Goal: Information Seeking & Learning: Find contact information

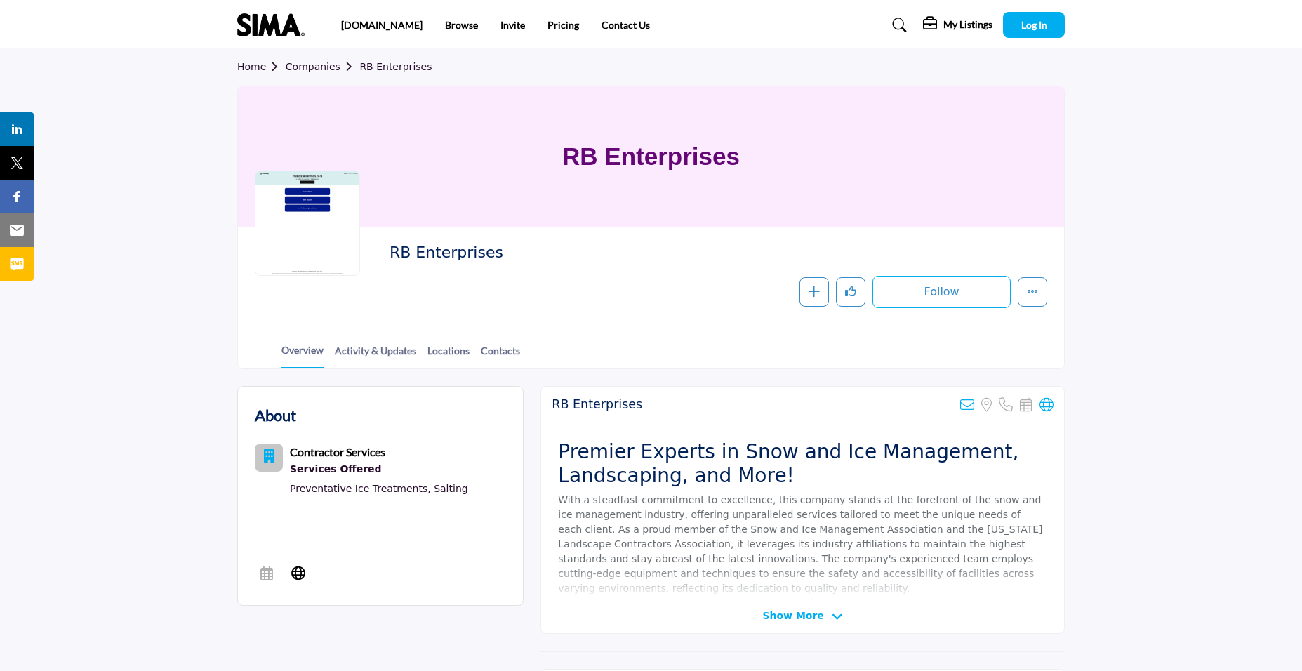
click at [666, 244] on h2 "RB Enterprises" at bounding box center [583, 253] width 386 height 18
click at [384, 350] on link "Activity & Updates" at bounding box center [375, 355] width 83 height 25
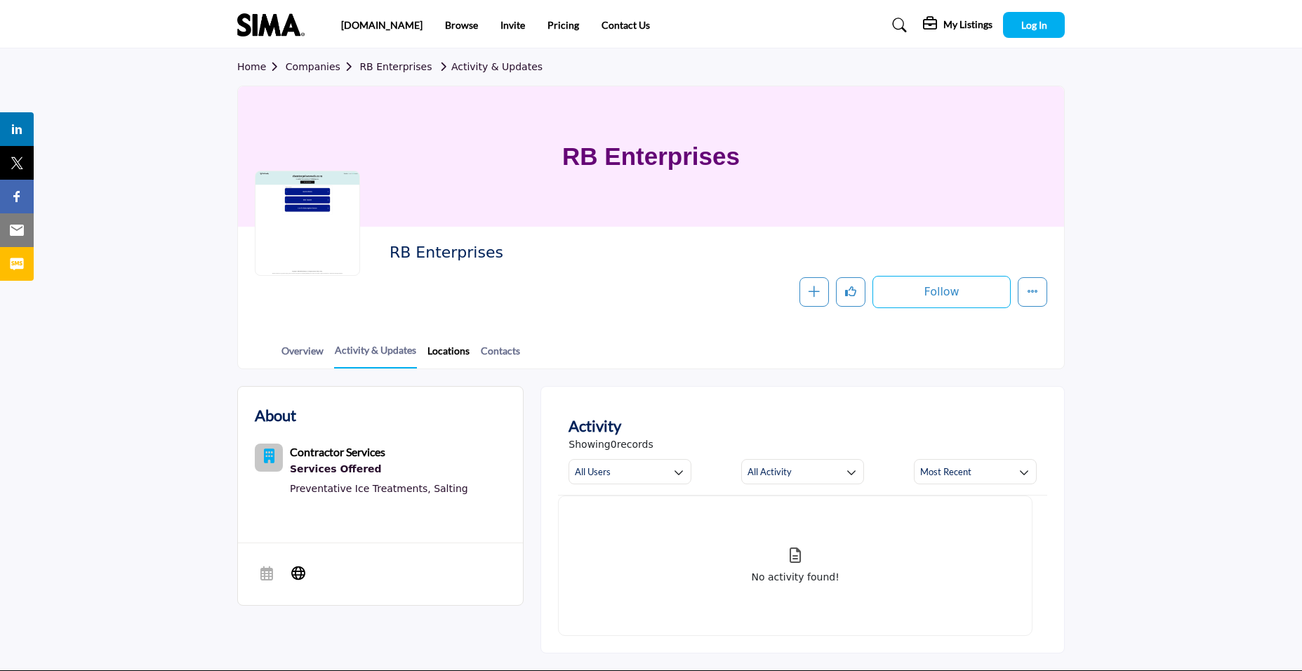
click at [432, 352] on link "Locations" at bounding box center [449, 355] width 44 height 25
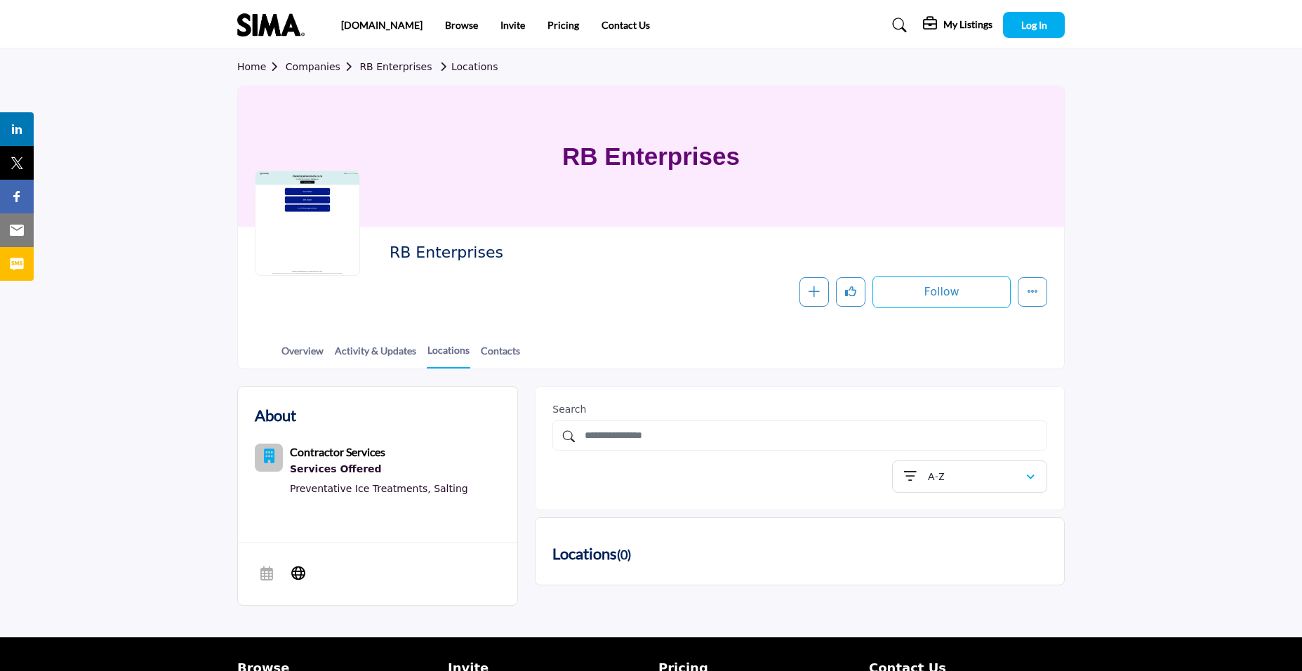
click at [501, 340] on div "Overview Activity & Updates Locations Contacts" at bounding box center [668, 347] width 791 height 44
click at [500, 350] on link "Contacts" at bounding box center [500, 355] width 41 height 25
